Goal: Task Accomplishment & Management: Use online tool/utility

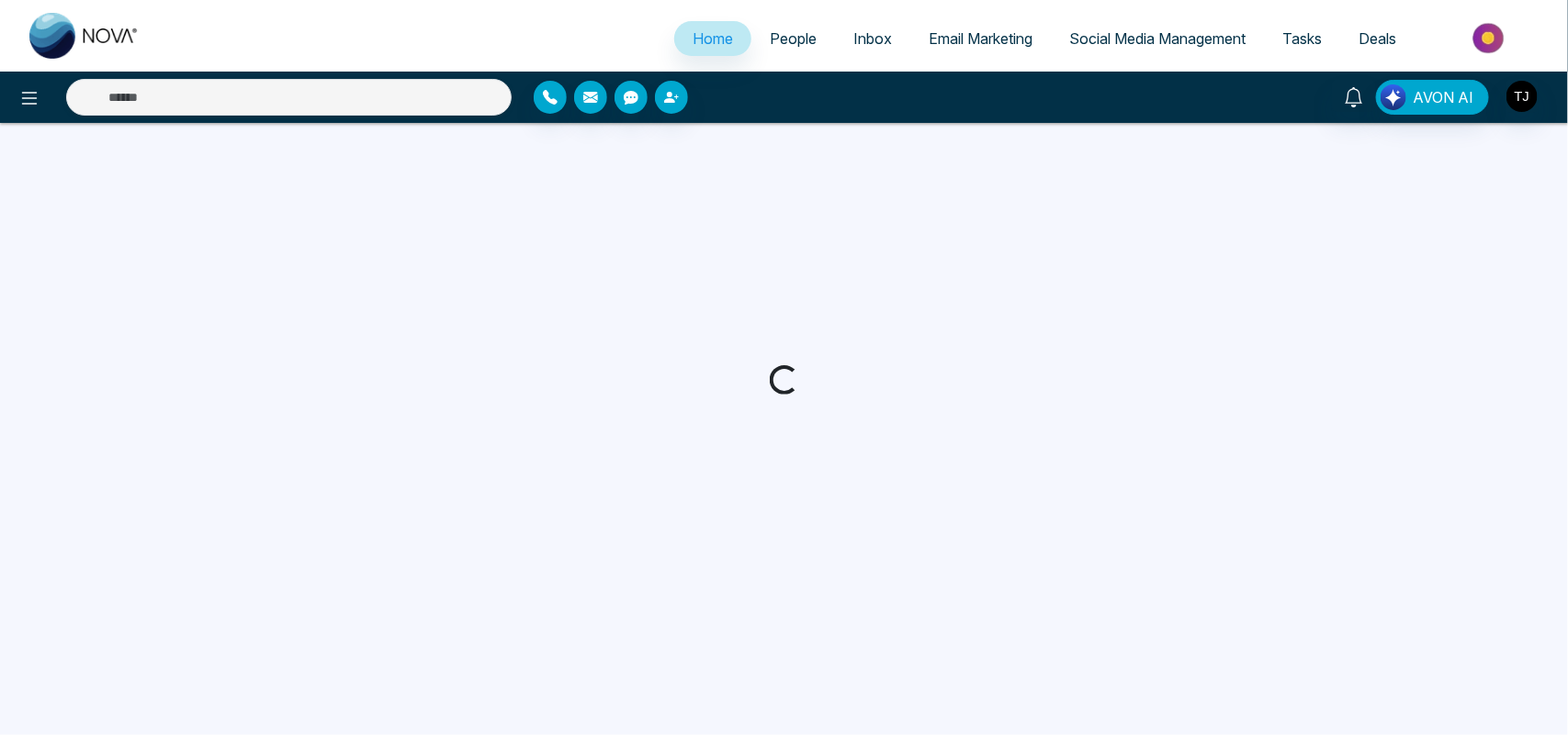
select select "*"
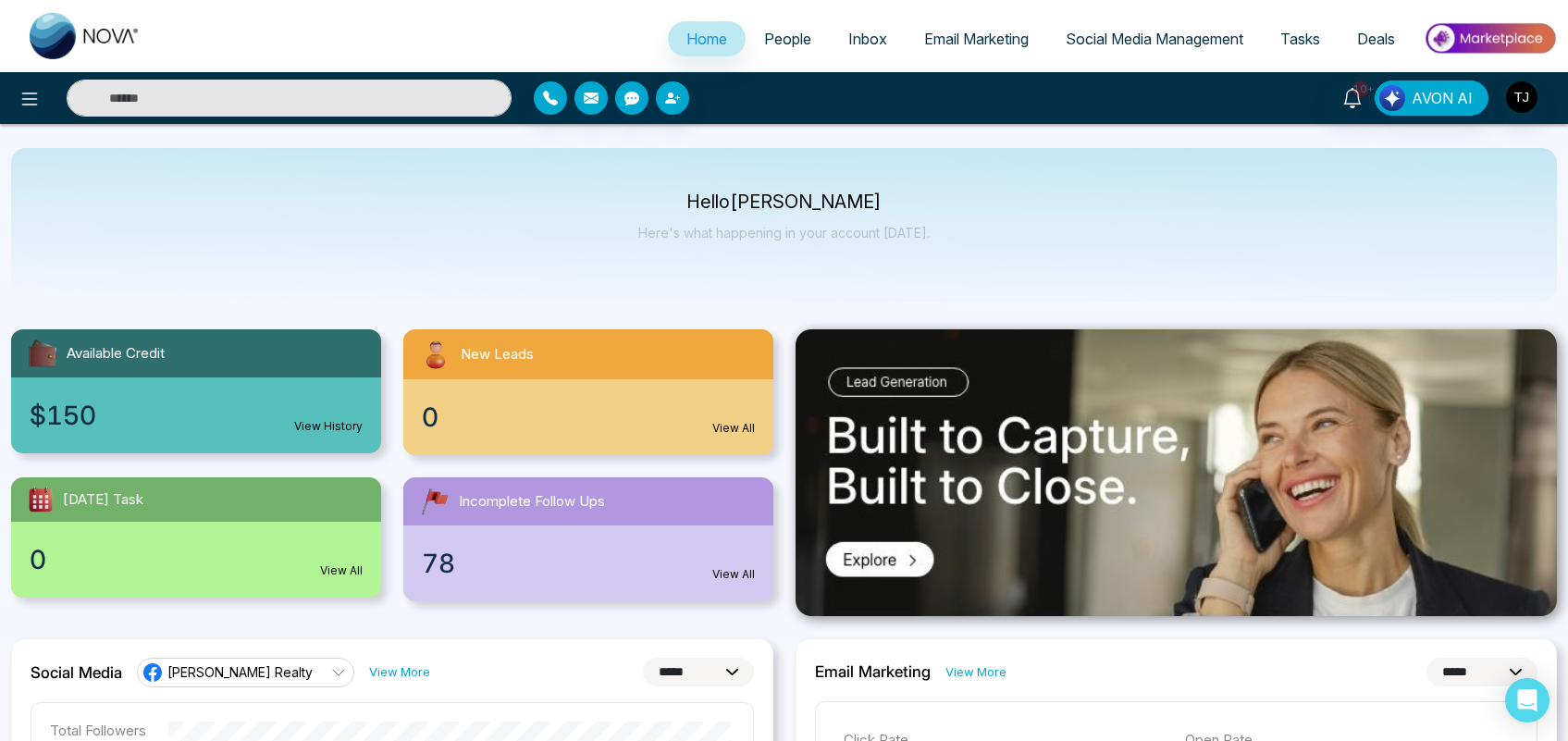
click at [1493, 25] on img at bounding box center [1490, 39] width 134 height 41
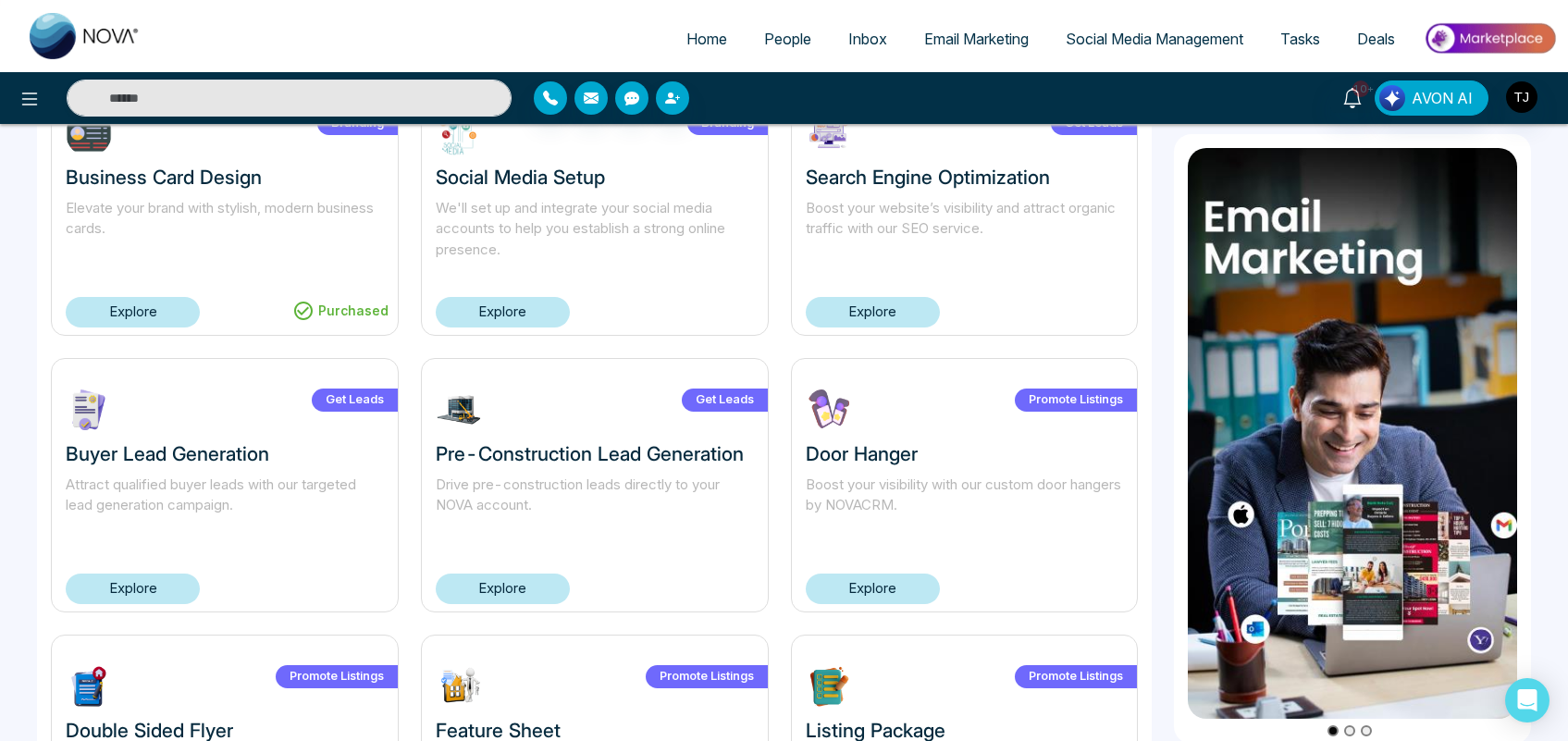
scroll to position [724, 0]
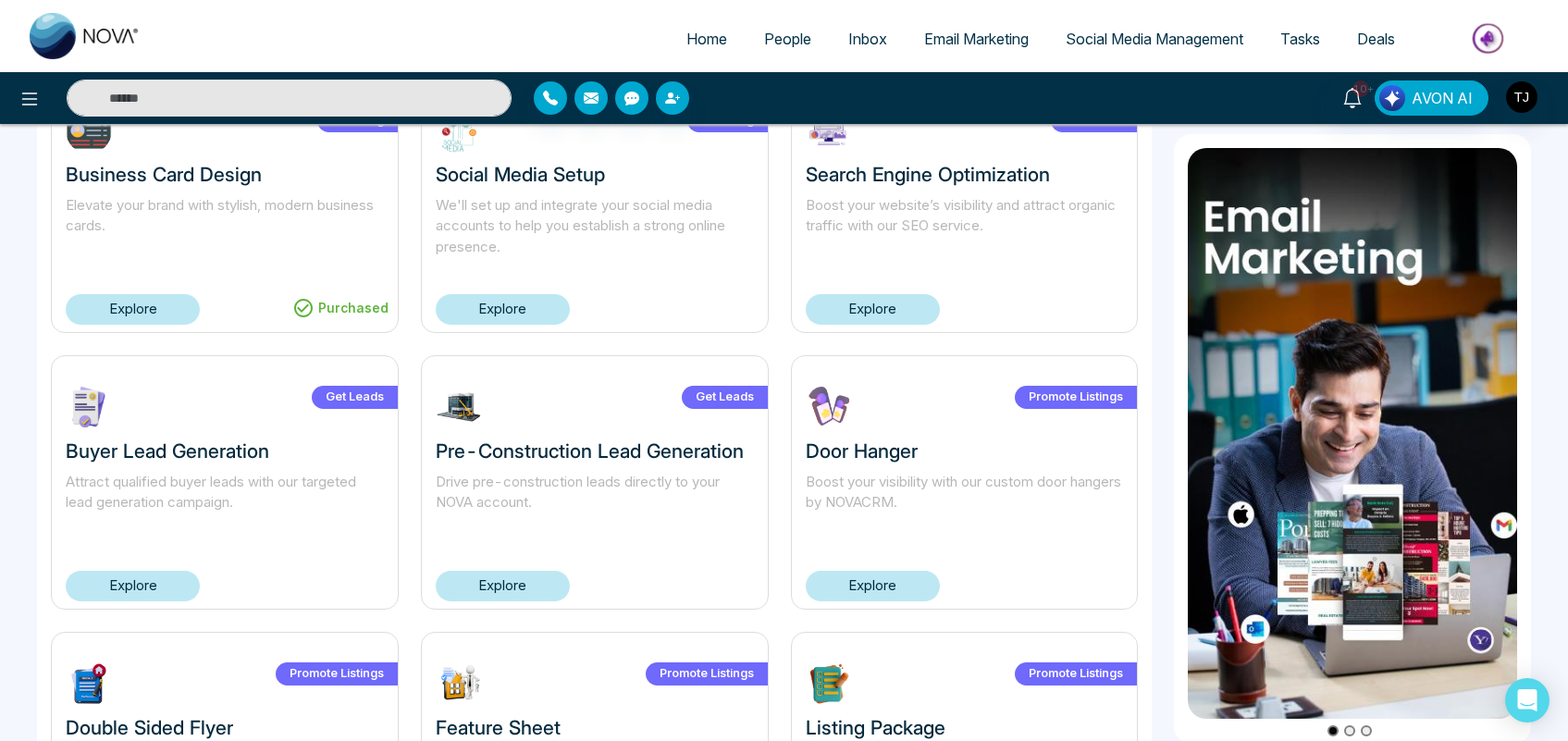
click at [500, 595] on link "Explore" at bounding box center [503, 586] width 134 height 31
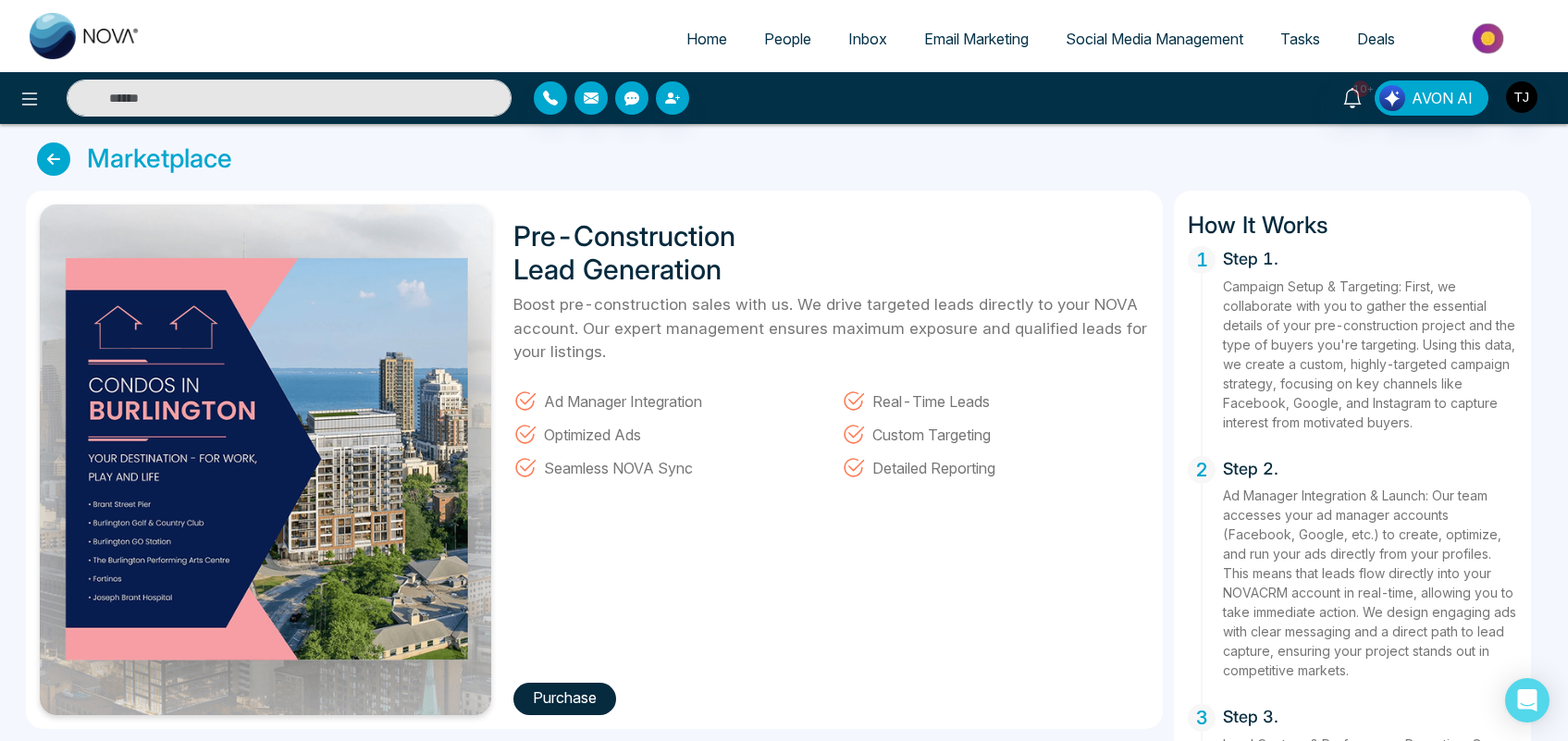
click at [569, 696] on button "Purchase" at bounding box center [565, 699] width 103 height 33
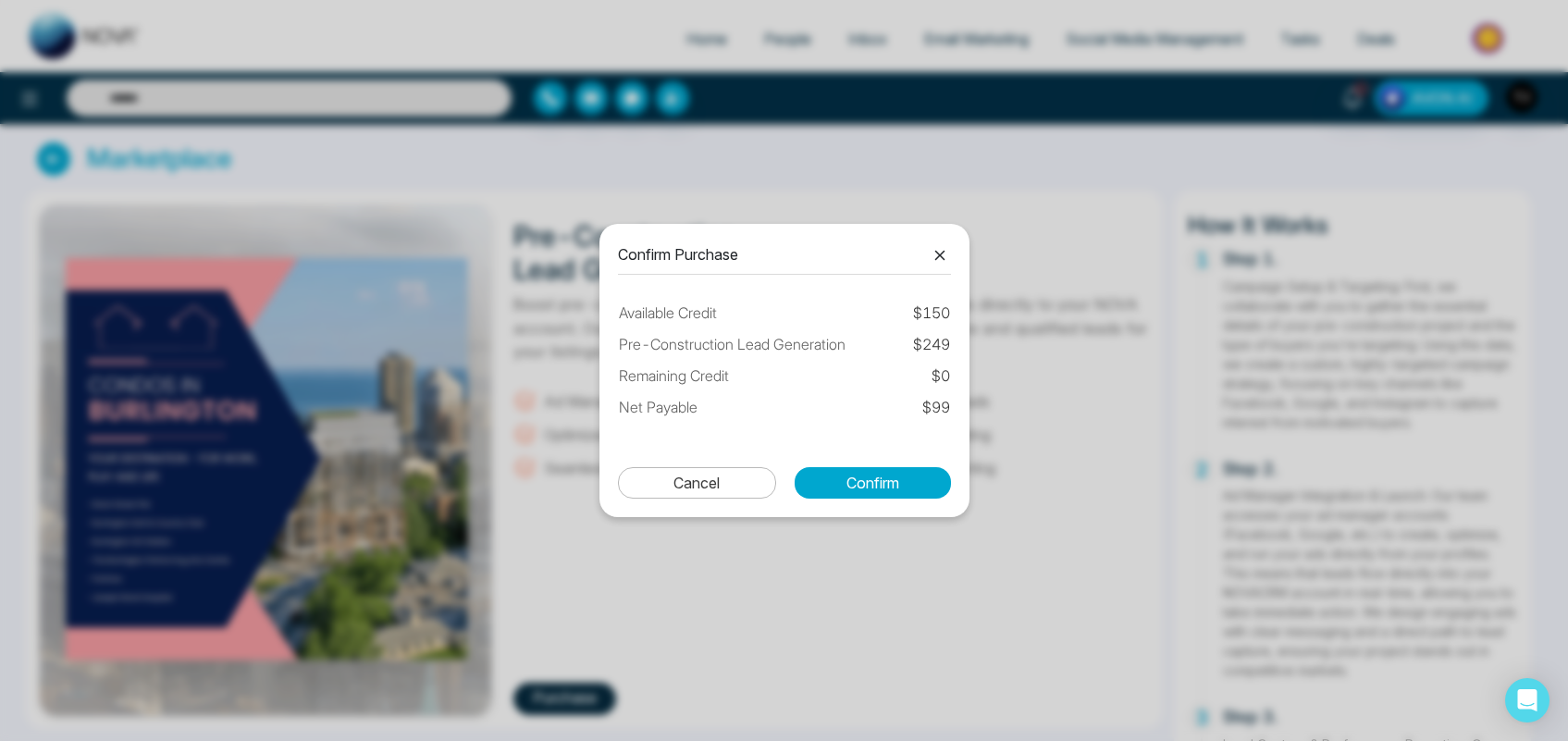
click at [942, 265] on icon at bounding box center [940, 255] width 22 height 22
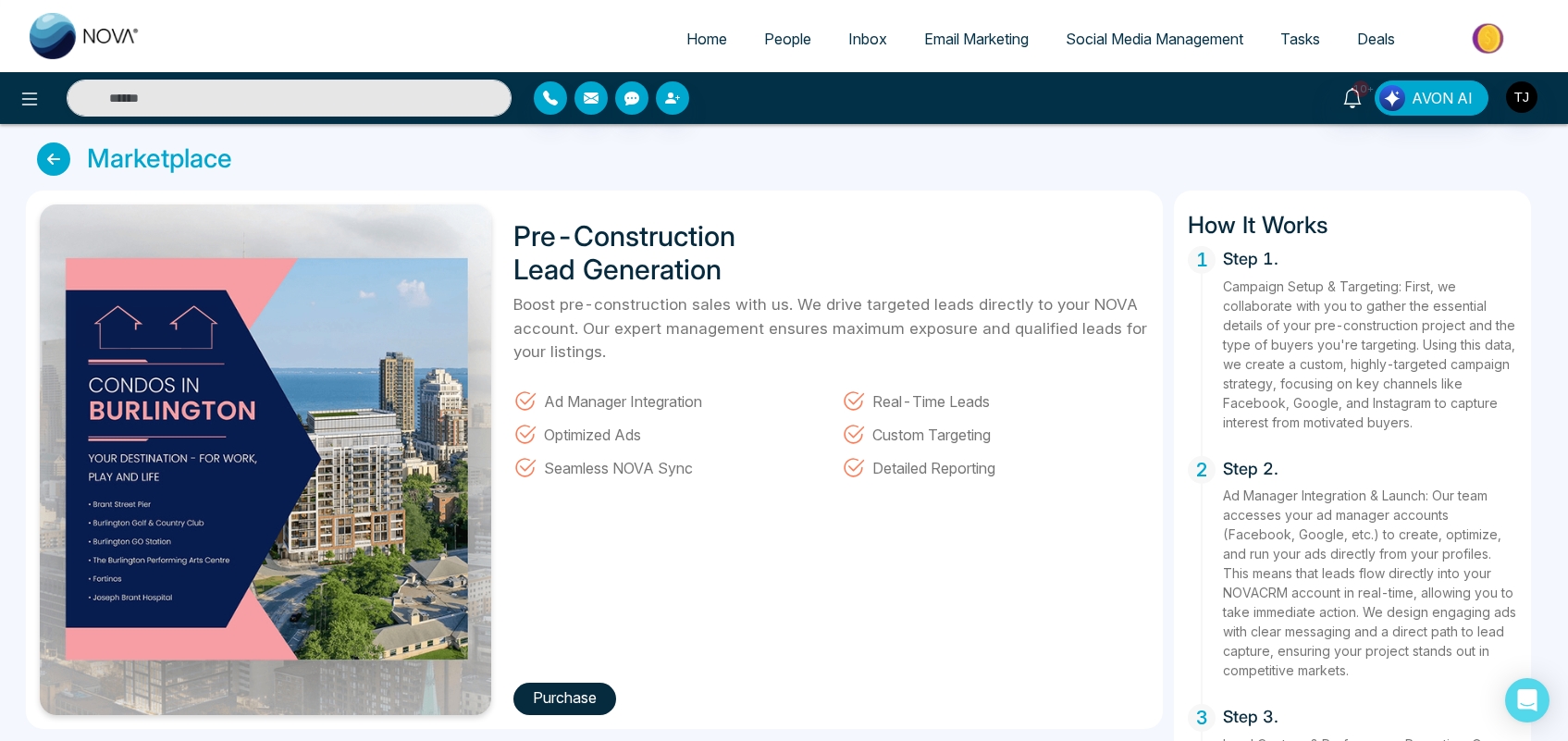
click at [699, 37] on span "Home" at bounding box center [706, 39] width 41 height 19
select select "*"
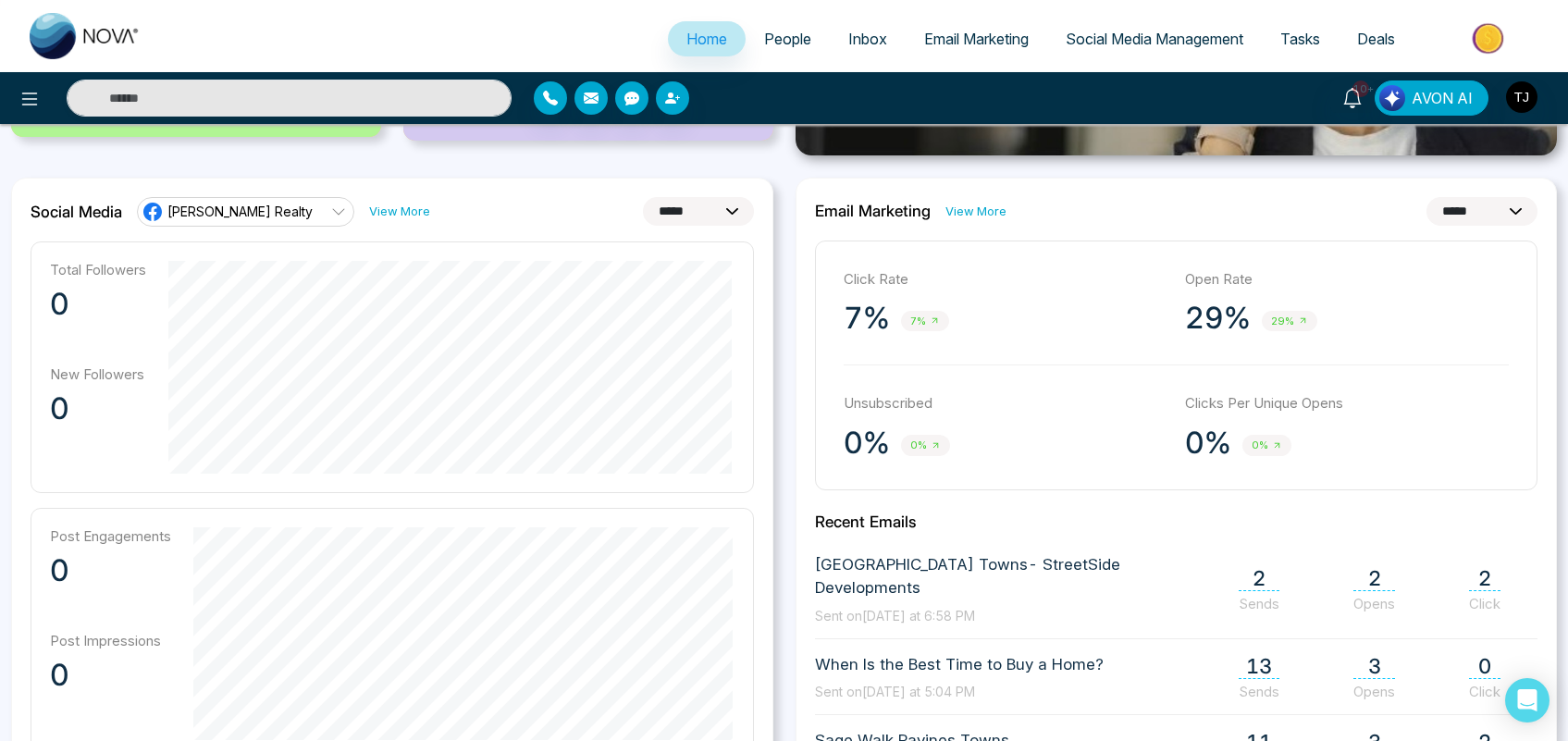
scroll to position [464, 0]
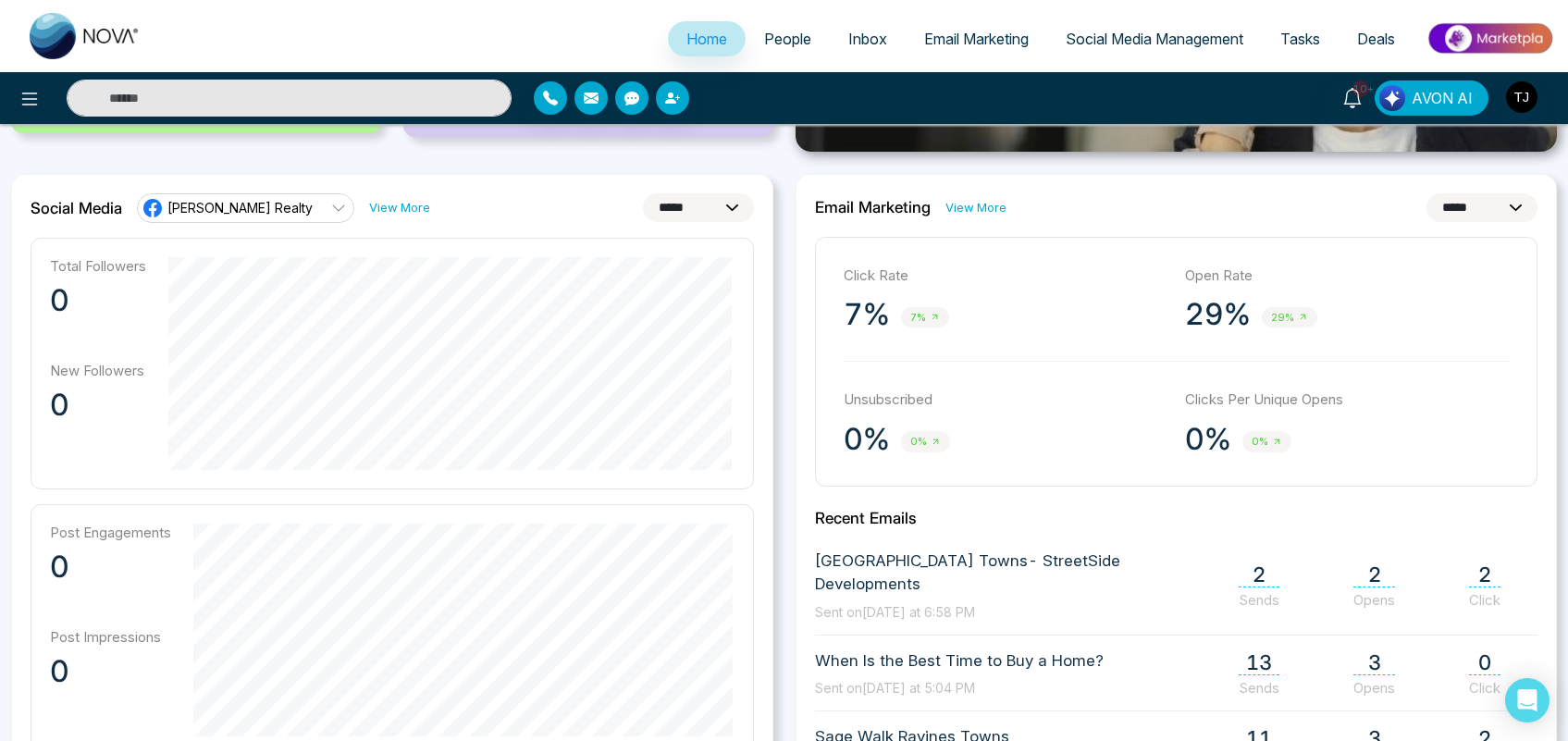
click at [289, 220] on link "[PERSON_NAME] Realty" at bounding box center [246, 208] width 217 height 30
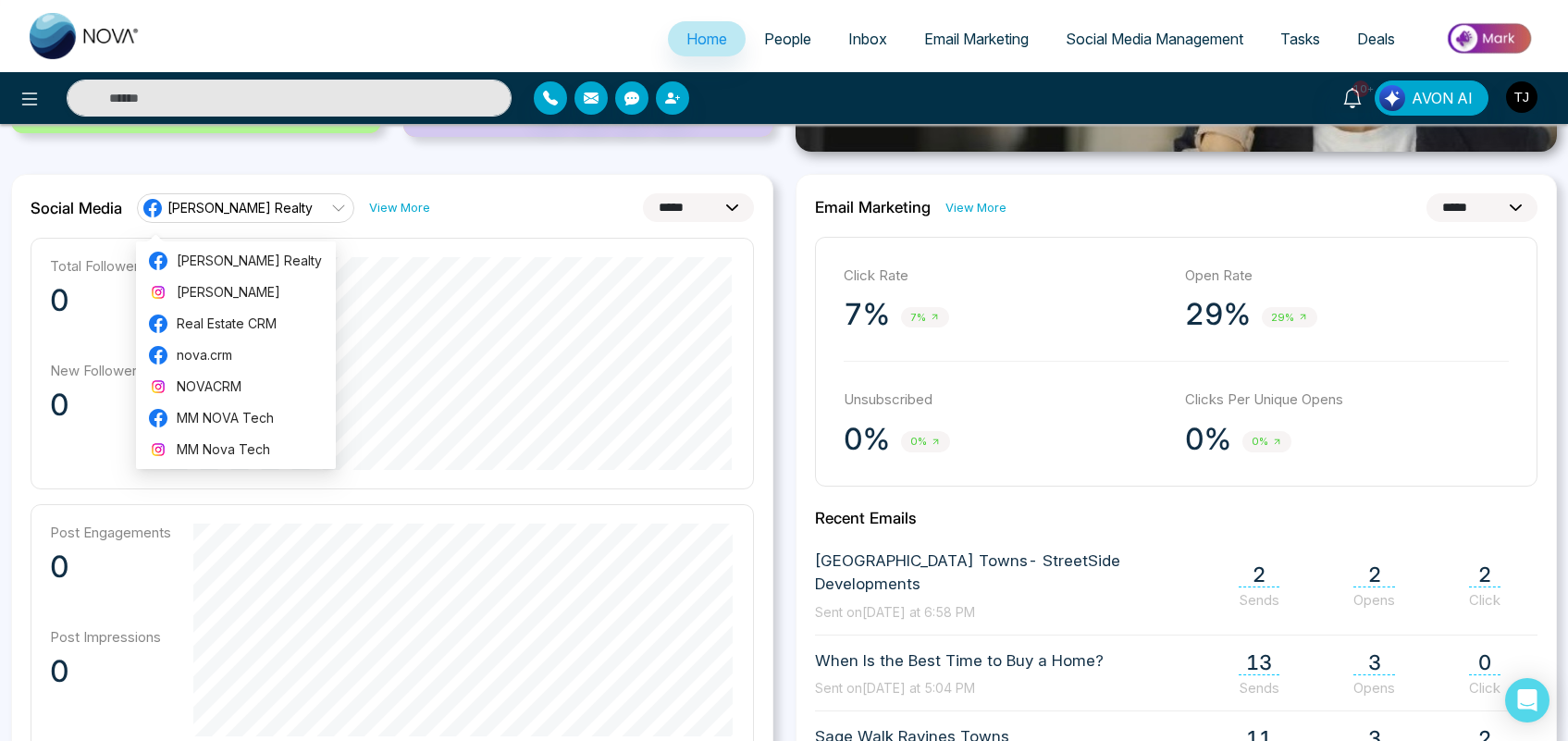
click at [687, 202] on select "**********" at bounding box center [699, 207] width 111 height 29
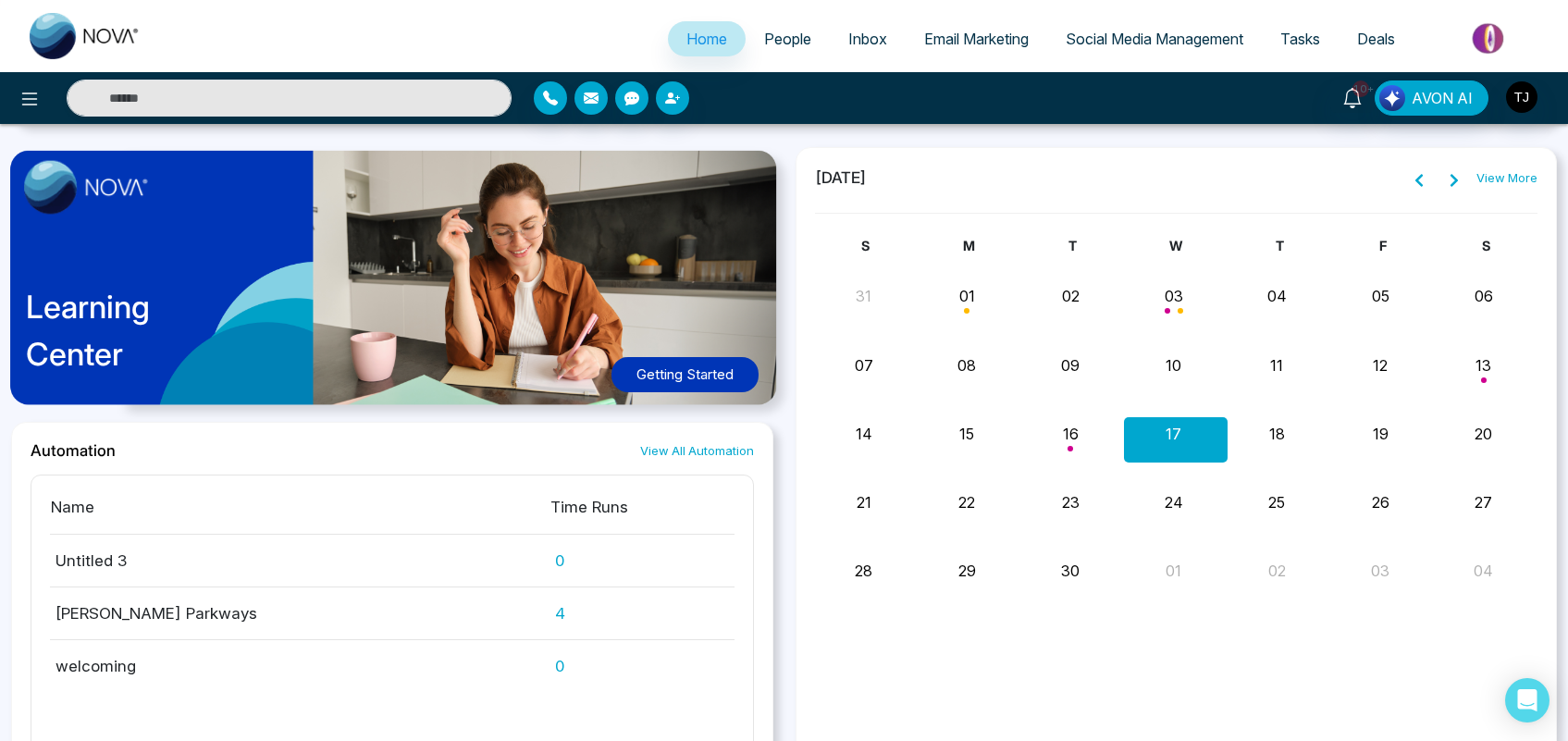
scroll to position [1615, 0]
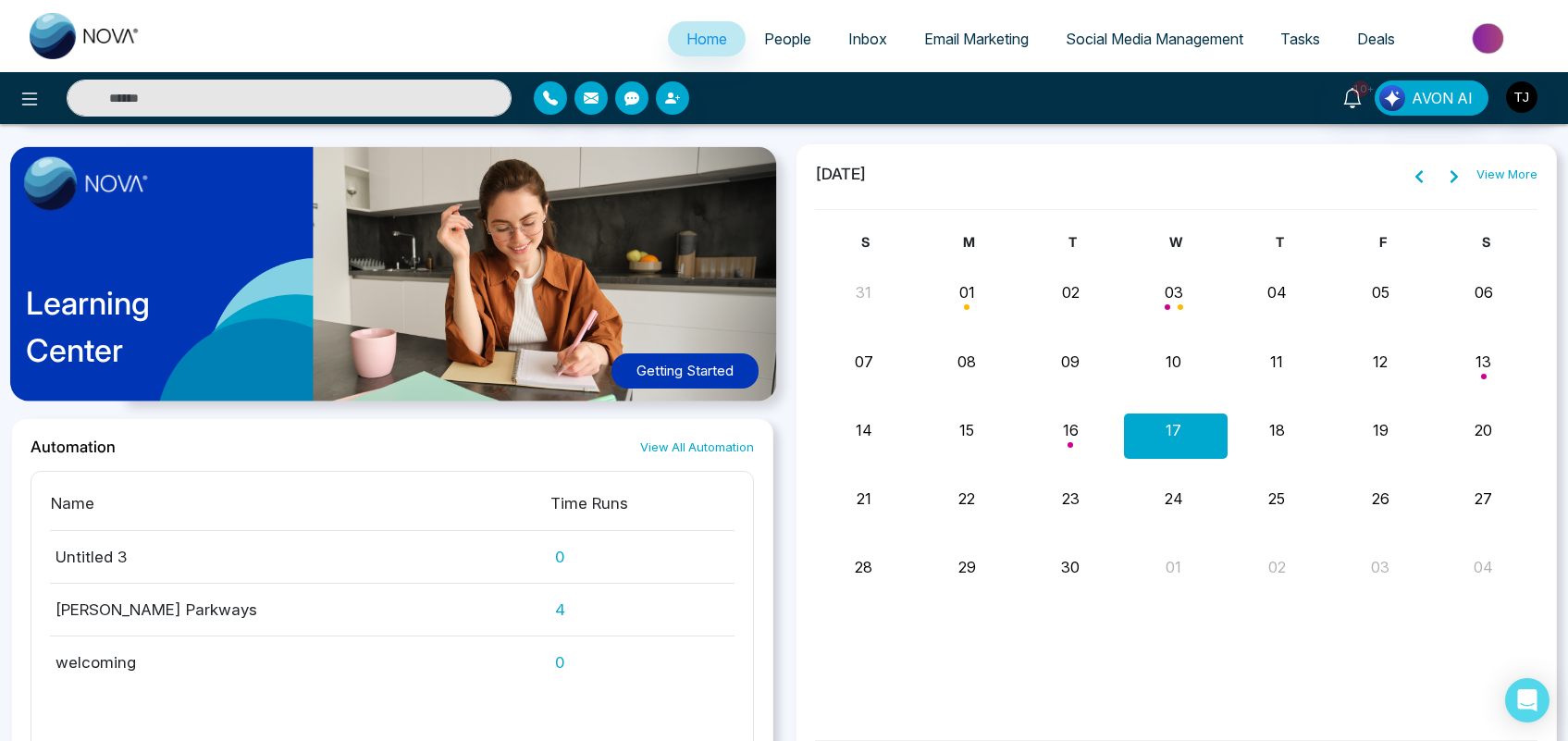
click at [771, 39] on span "People" at bounding box center [788, 39] width 47 height 19
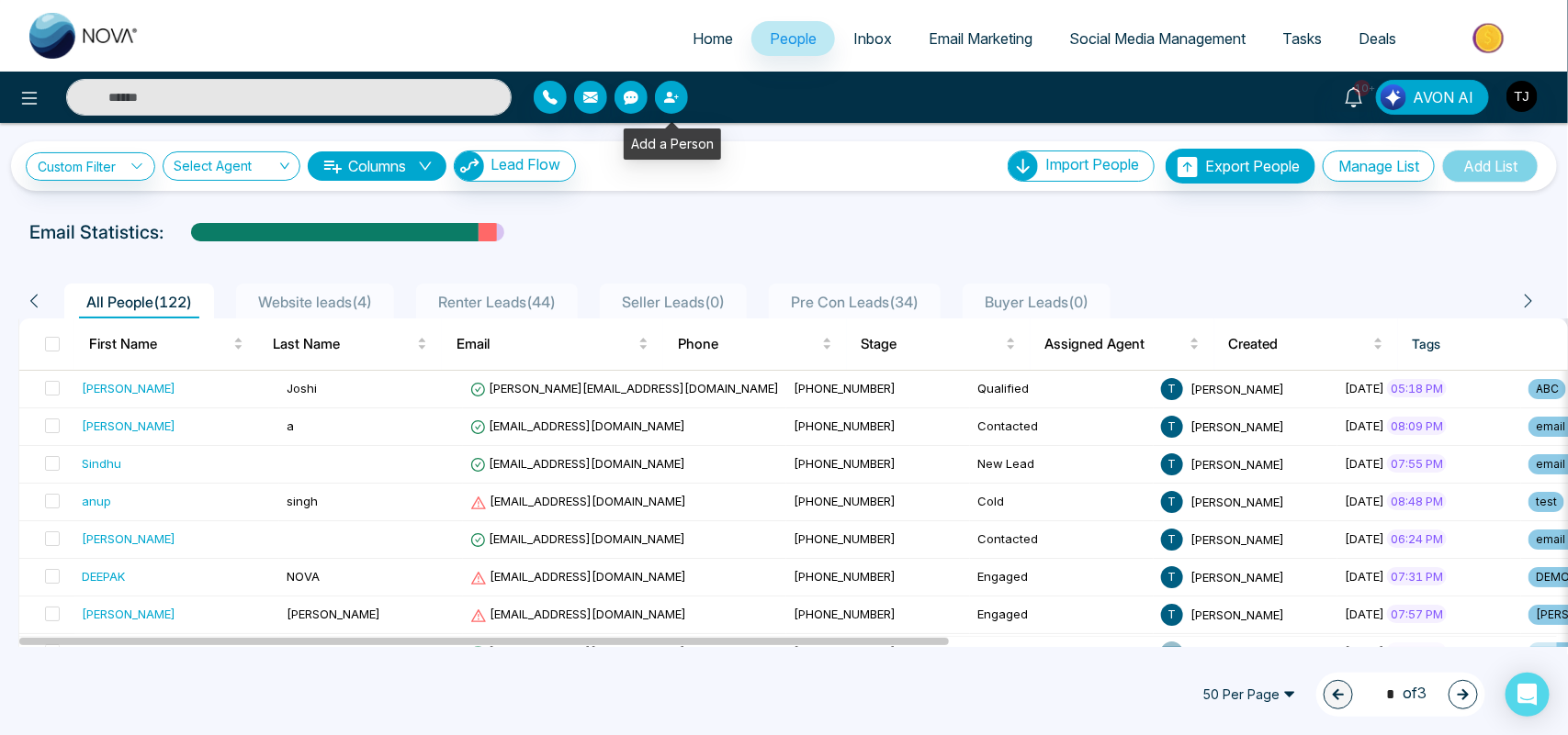
click at [668, 99] on icon "button" at bounding box center [669, 97] width 11 height 11
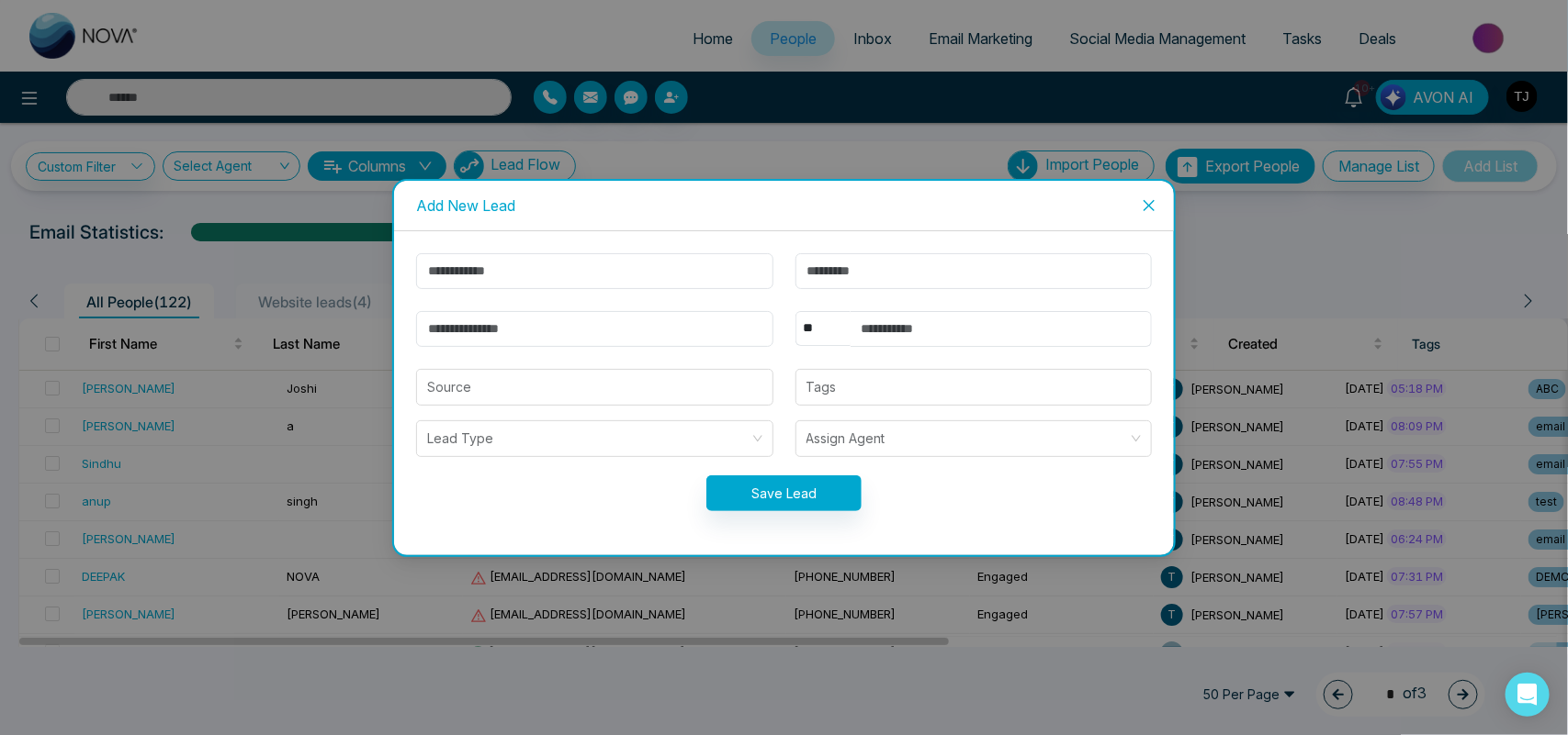
click at [1158, 211] on span "Close" at bounding box center [1148, 205] width 50 height 50
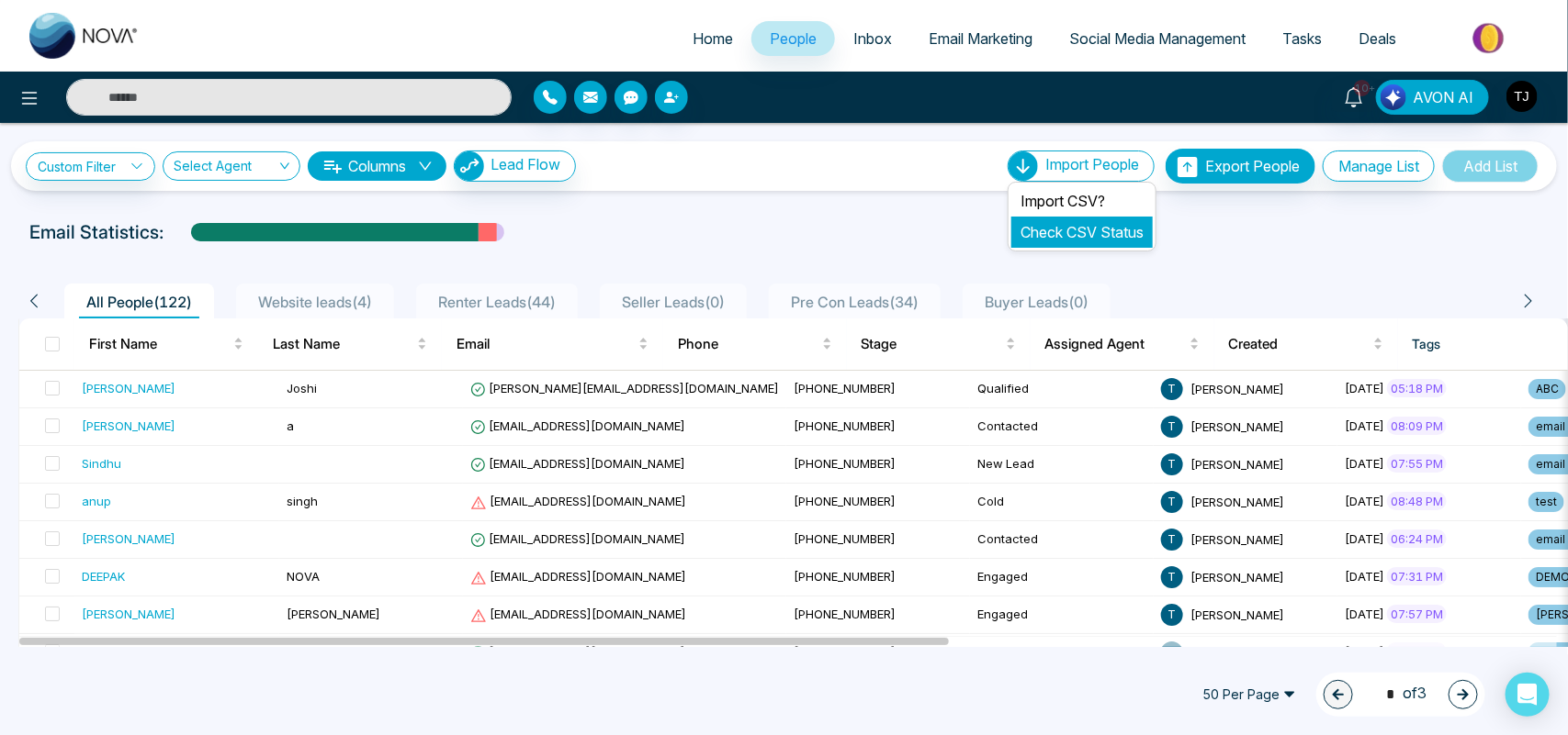
click at [1049, 227] on link "Check CSV Status" at bounding box center [1081, 232] width 123 height 19
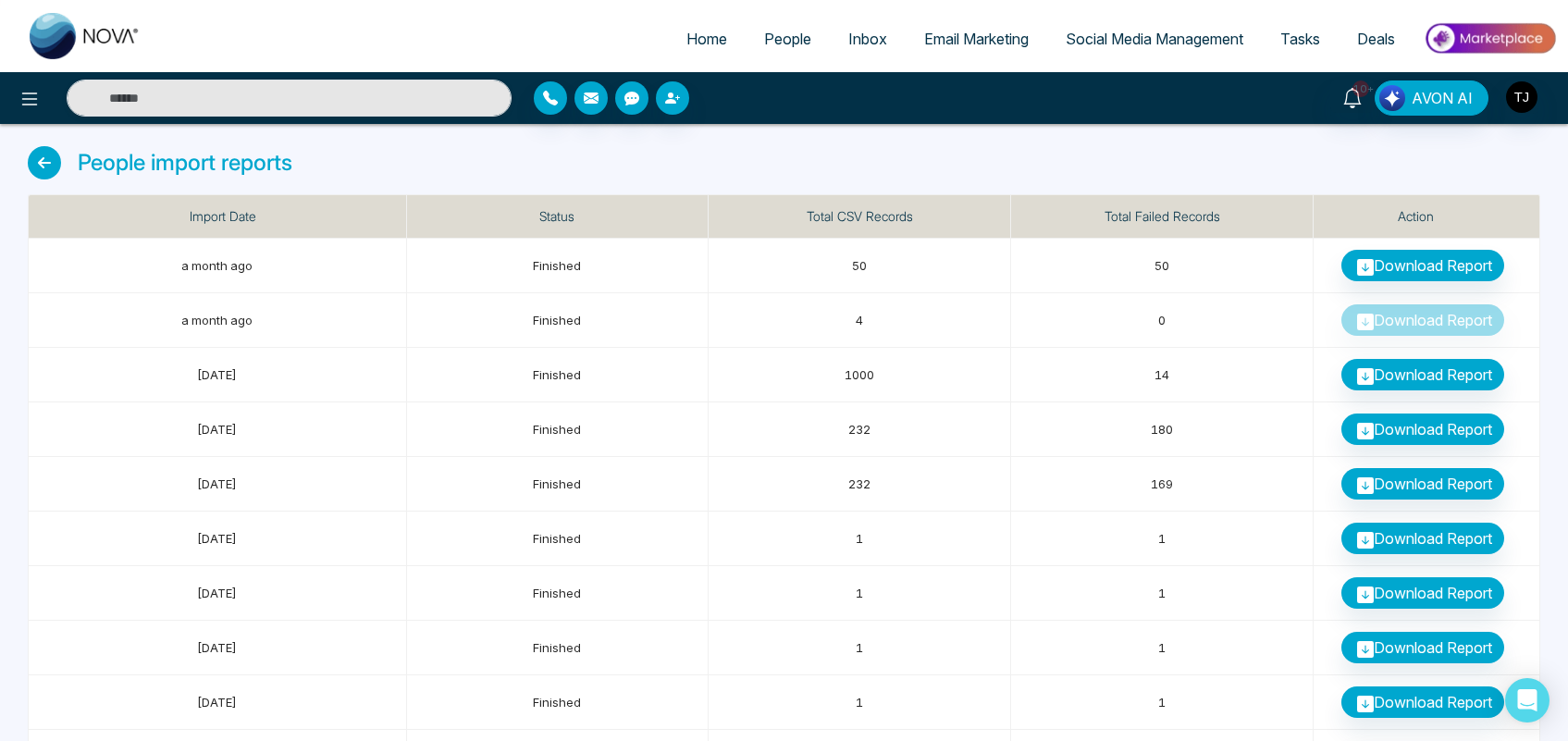
click at [1122, 157] on div "People import reports" at bounding box center [784, 170] width 1513 height 48
click at [771, 47] on link "People" at bounding box center [787, 40] width 84 height 36
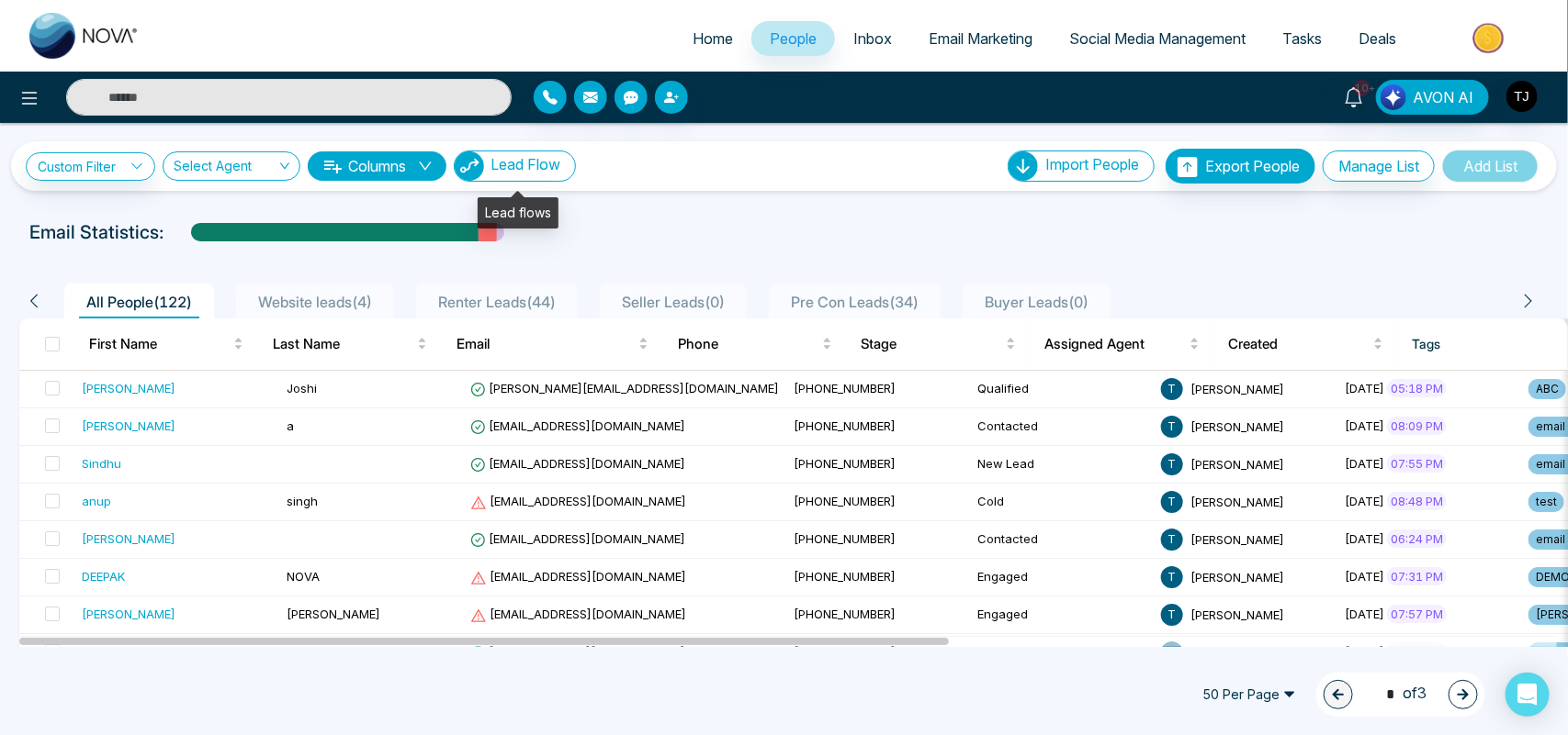
click at [537, 163] on span "Lead Flow" at bounding box center [525, 164] width 70 height 19
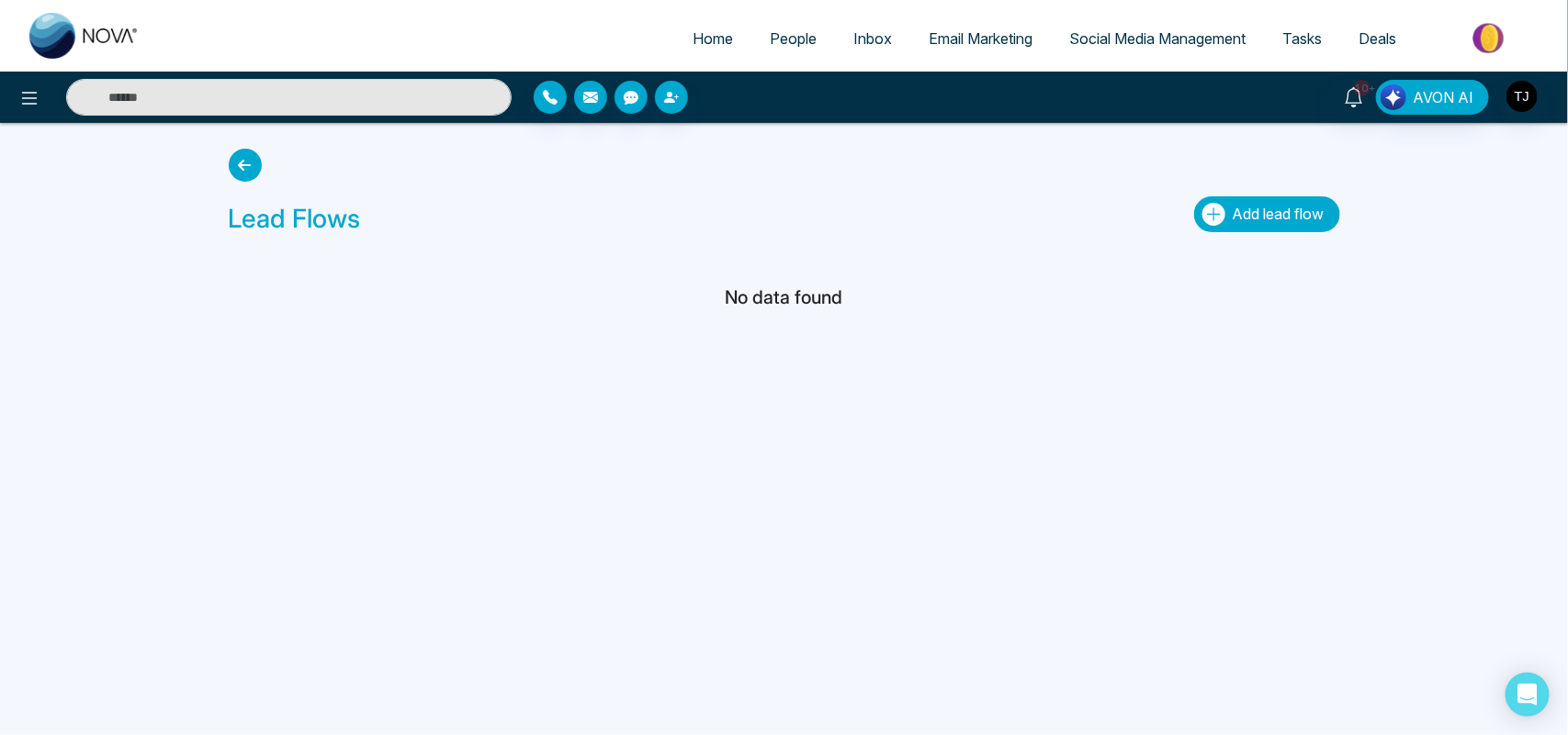
click at [1215, 217] on icon "button" at bounding box center [1213, 214] width 23 height 23
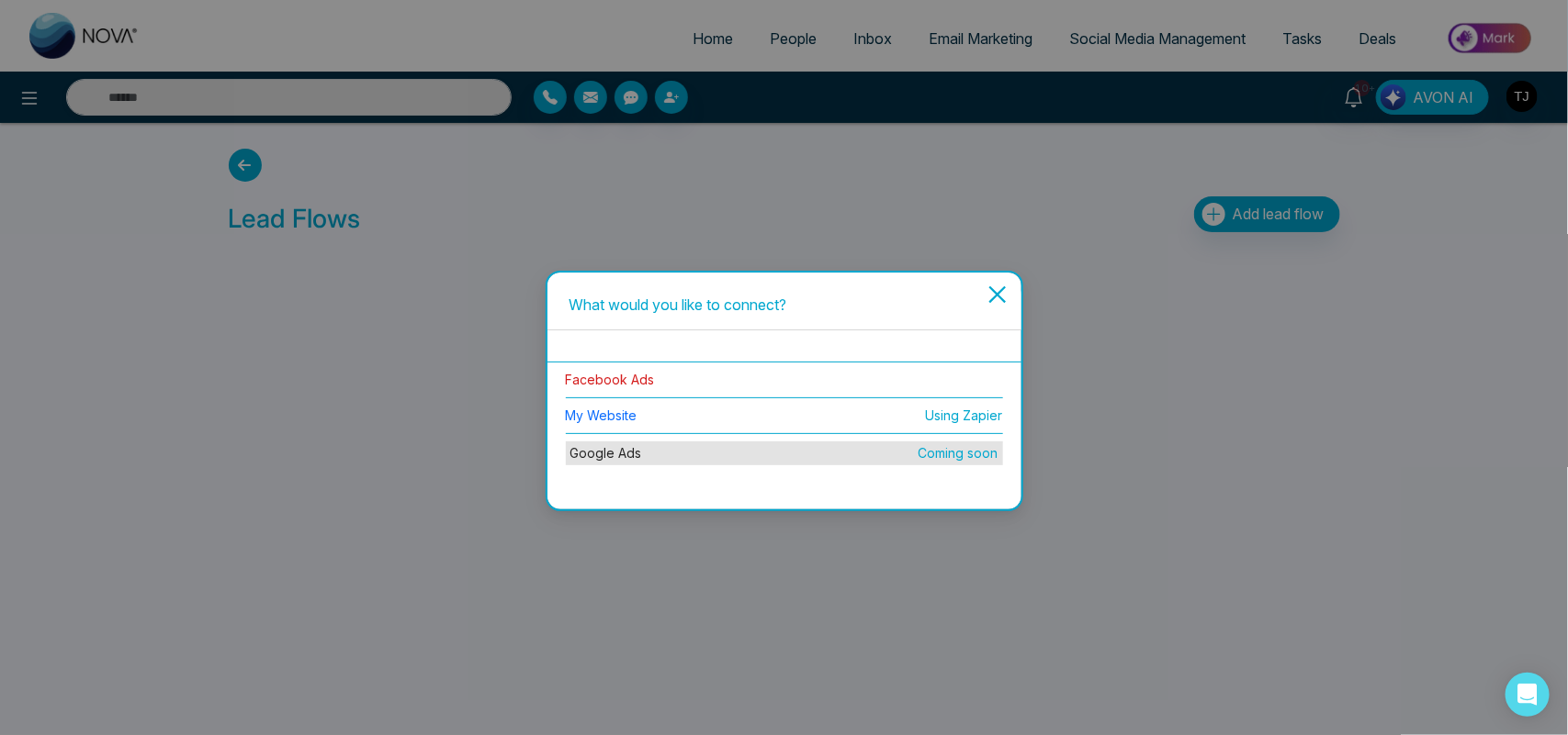
click at [576, 372] on link "Facebook Ads" at bounding box center [610, 379] width 89 height 16
click at [636, 373] on link "Facebook Ads" at bounding box center [610, 379] width 89 height 16
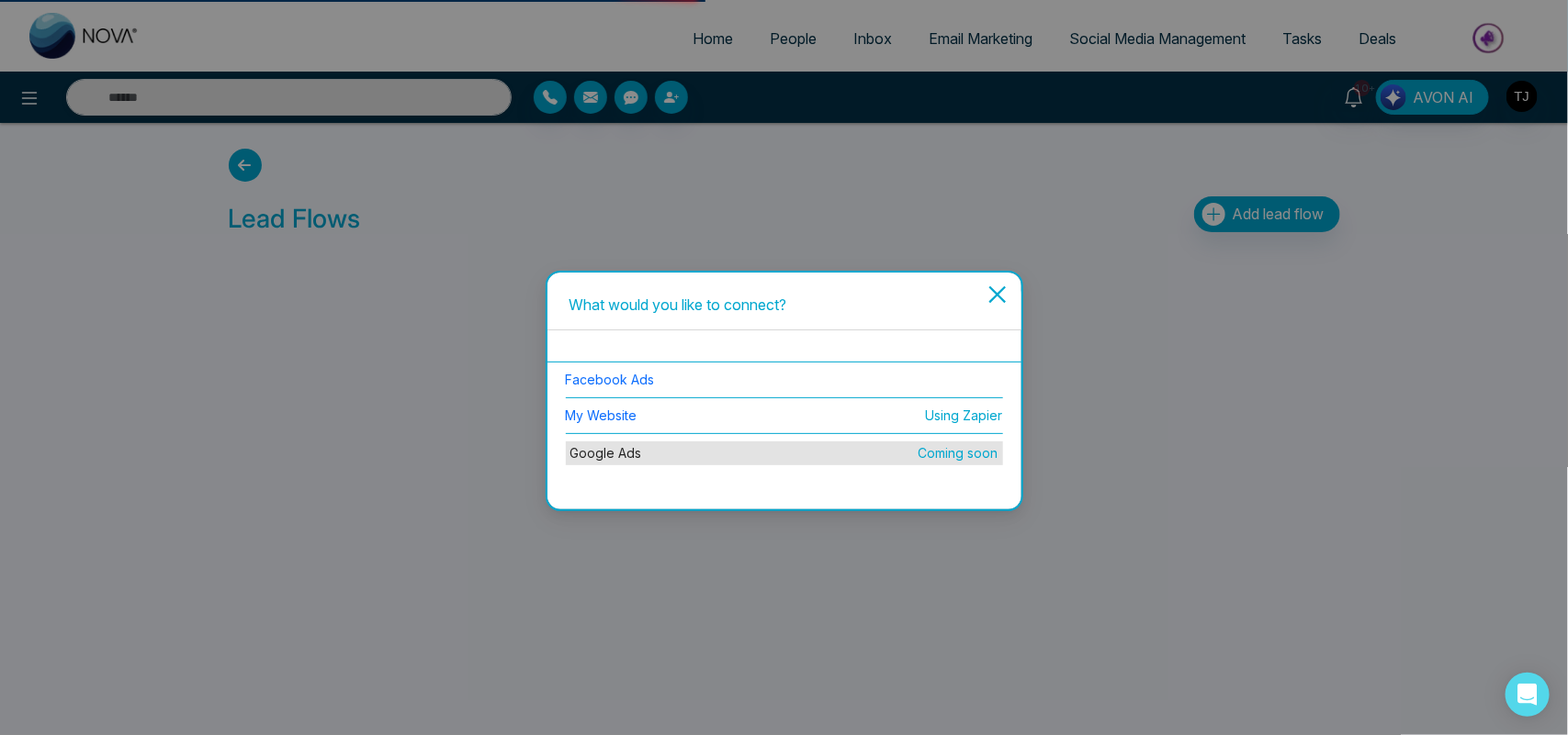
click at [1232, 700] on div "What would you like to connect? Facebook Ads My Website Using Zapier Google Ads…" at bounding box center [784, 368] width 1568 height 735
click at [996, 283] on icon "close" at bounding box center [997, 294] width 22 height 22
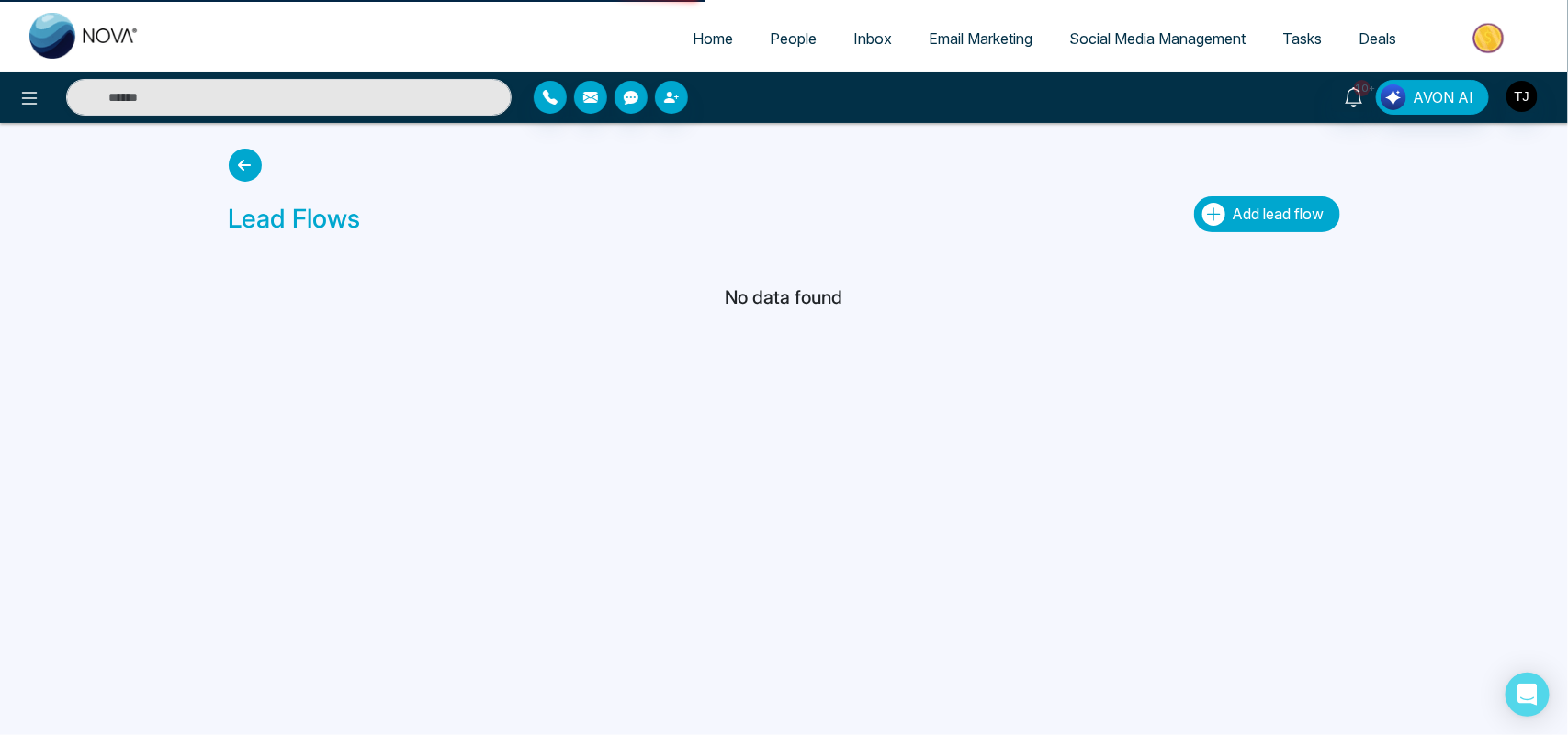
click at [1219, 208] on icon "button" at bounding box center [1213, 214] width 23 height 23
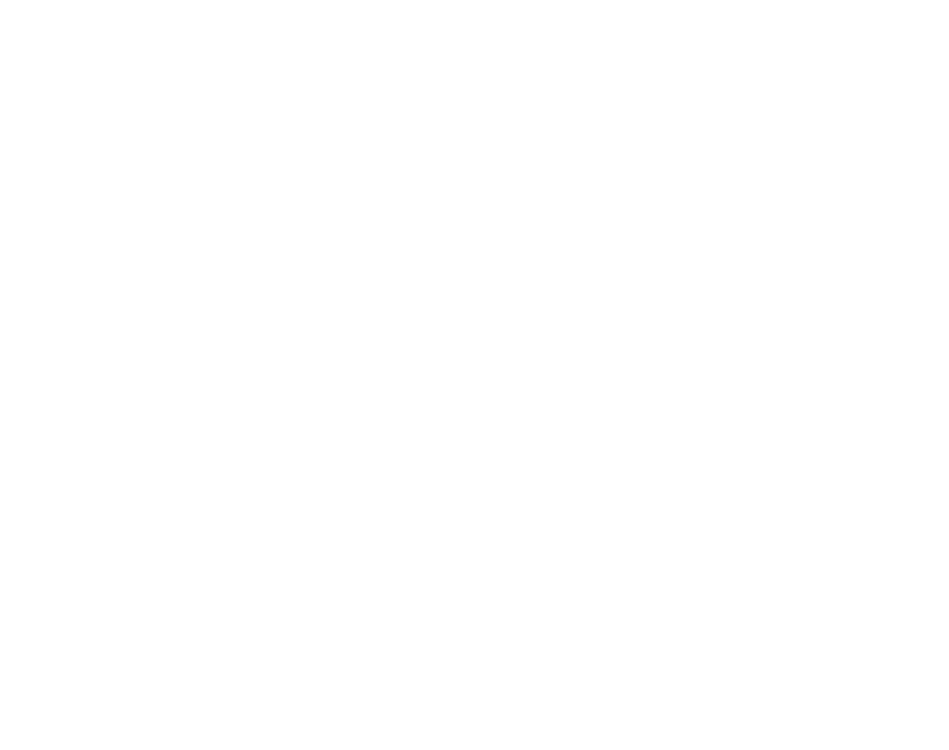
click at [626, 309] on body at bounding box center [474, 375] width 949 height 750
click at [797, 366] on body at bounding box center [474, 375] width 949 height 750
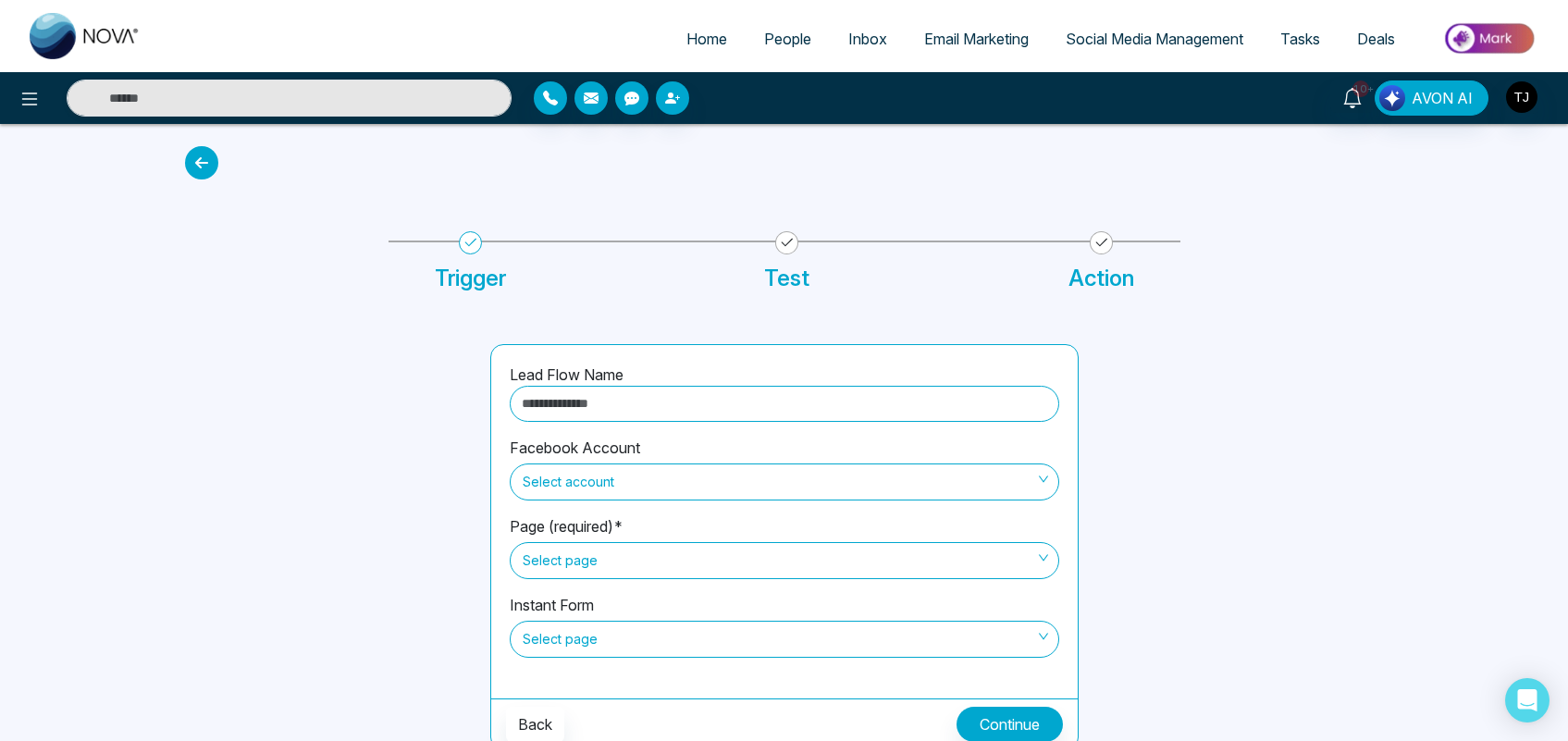
click at [183, 440] on div at bounding box center [326, 546] width 305 height 406
